Goal: Information Seeking & Learning: Obtain resource

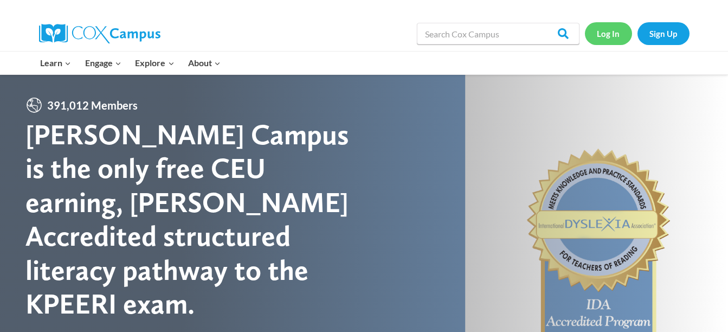
click at [605, 31] on link "Log In" at bounding box center [608, 33] width 47 height 22
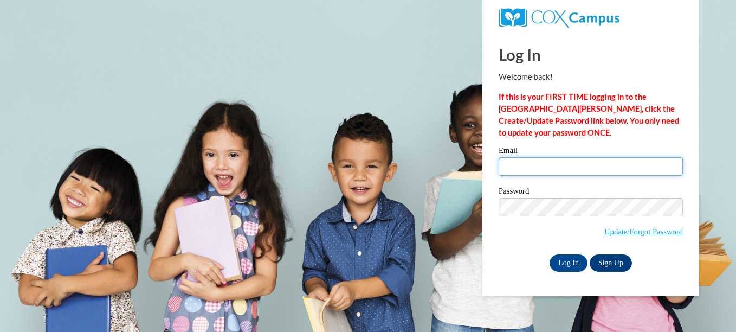
click at [549, 166] on input "Email" at bounding box center [591, 166] width 184 height 18
type input "tabithatheeducator@yahoo.com"
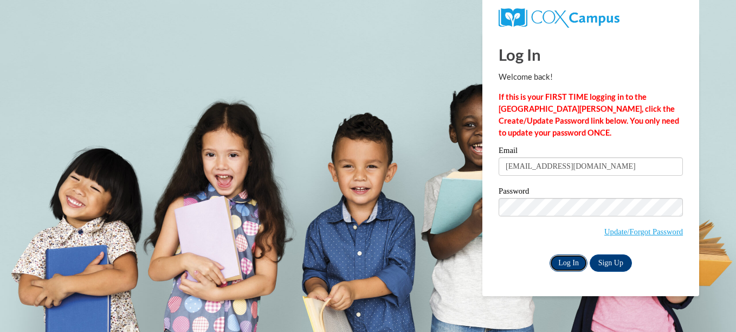
click at [565, 258] on input "Log In" at bounding box center [569, 262] width 38 height 17
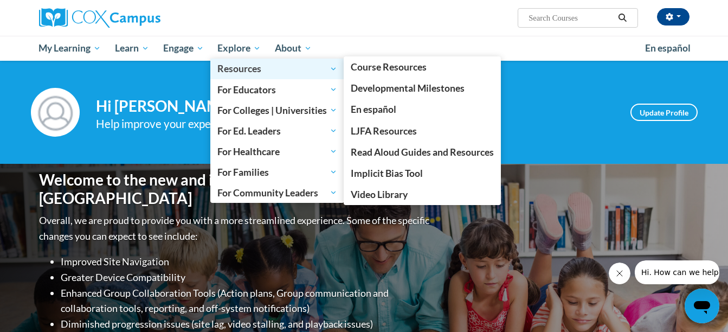
click at [261, 66] on span "Resources" at bounding box center [277, 68] width 120 height 13
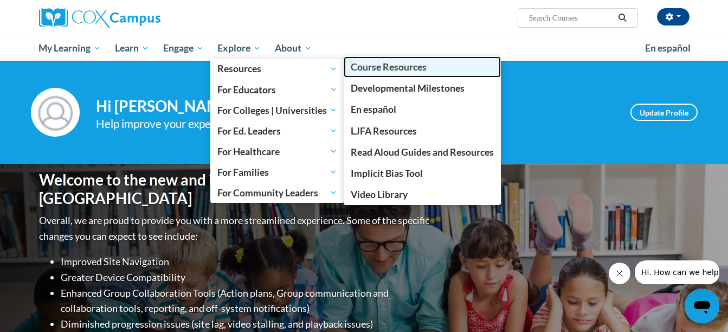
click at [393, 67] on span "Course Resources" at bounding box center [389, 66] width 76 height 11
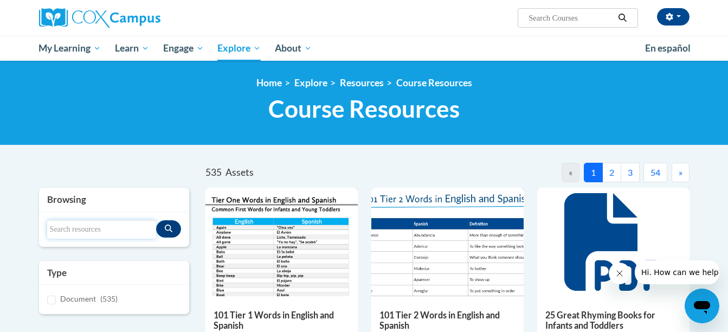
click at [71, 235] on input "Search resources" at bounding box center [102, 229] width 110 height 18
type input "expected"
click at [171, 233] on button "Search resources" at bounding box center [168, 228] width 25 height 17
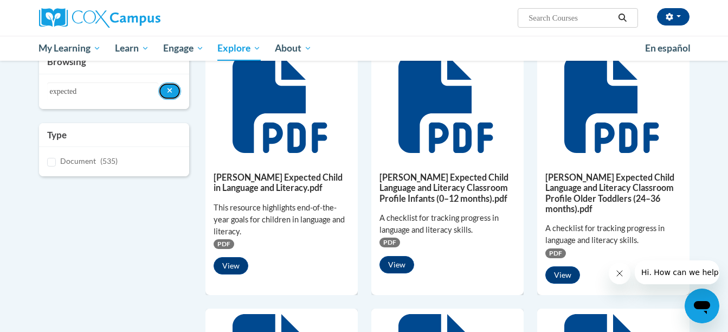
scroll to position [135, 0]
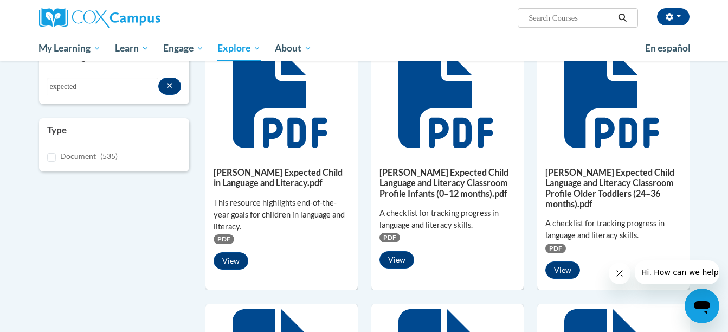
click at [260, 145] on icon at bounding box center [282, 99] width 98 height 98
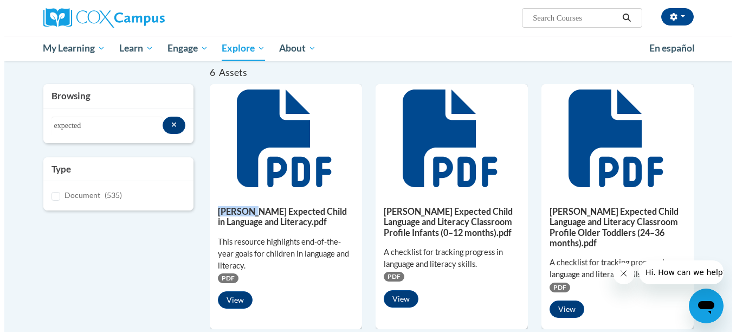
scroll to position [93, 0]
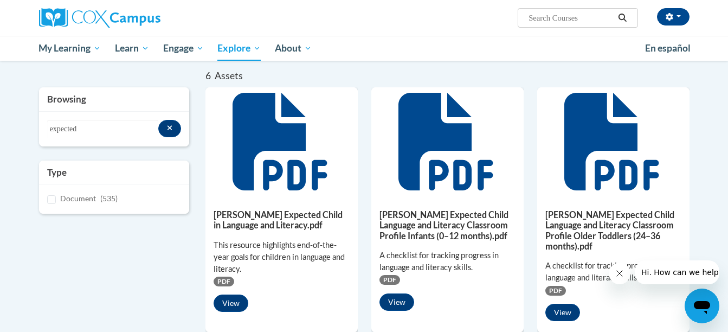
click at [279, 181] on icon at bounding box center [282, 142] width 98 height 98
click at [233, 300] on button "View" at bounding box center [231, 302] width 35 height 17
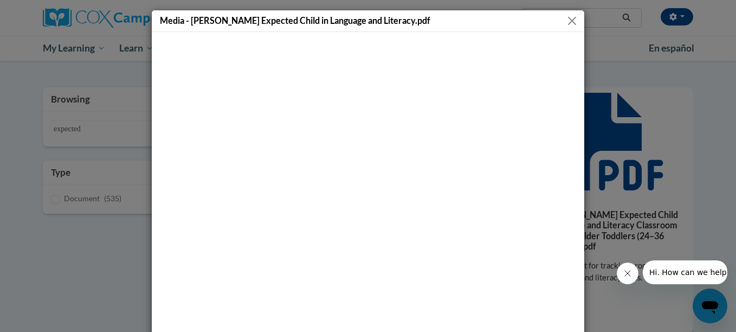
click at [233, 239] on body "[PERSON_NAME] (Eastern Daylight Time GMT-0400 ) My Profile Inbox Group Dashboar…" at bounding box center [368, 73] width 736 height 332
